Goal: Find specific page/section

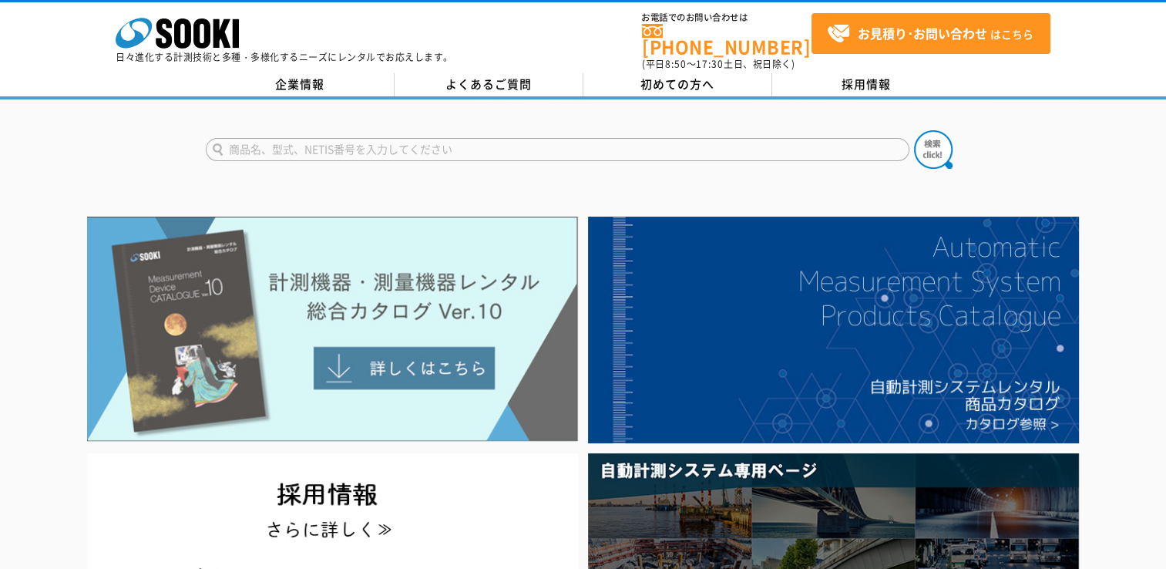
click at [432, 346] on img at bounding box center [332, 329] width 491 height 225
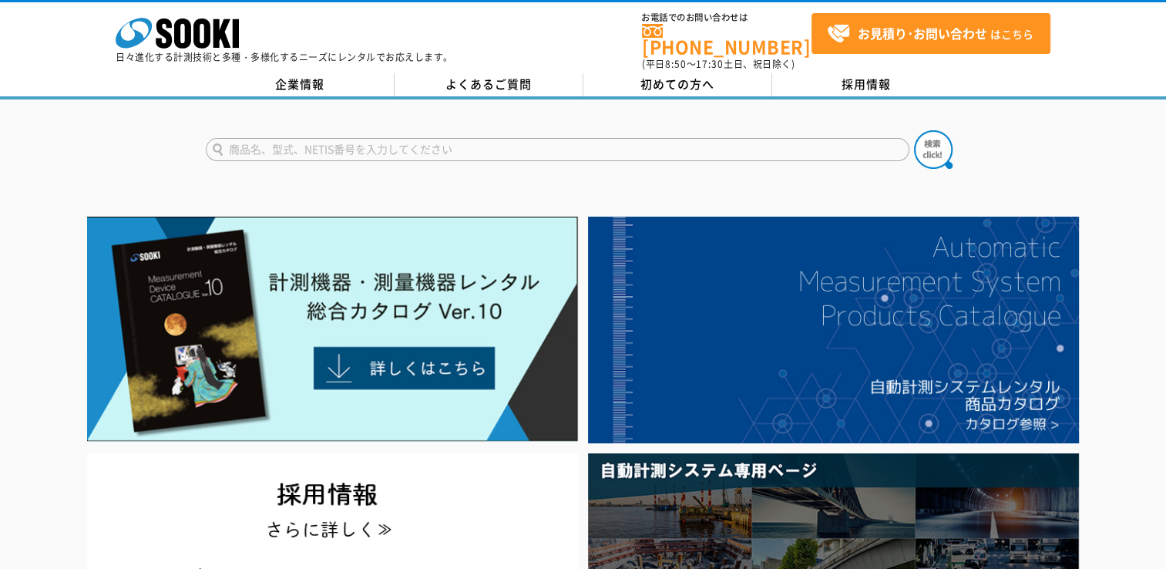
click at [462, 138] on input "text" at bounding box center [558, 149] width 704 height 23
paste input "FHM-4000V流量計"
type input "FHM-4000V流量計"
click at [937, 130] on img at bounding box center [933, 149] width 39 height 39
